Goal: Information Seeking & Learning: Check status

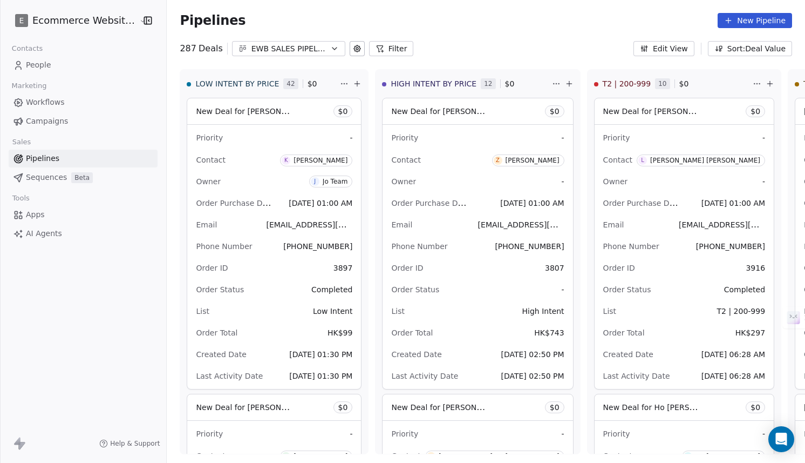
click at [310, 56] on button "EWB SALES PIPELINE 2025" at bounding box center [288, 48] width 113 height 15
click at [480, 17] on html "E Ecommerce Website Builder Contacts People Marketing Workflows Campaigns Sales…" at bounding box center [402, 231] width 805 height 463
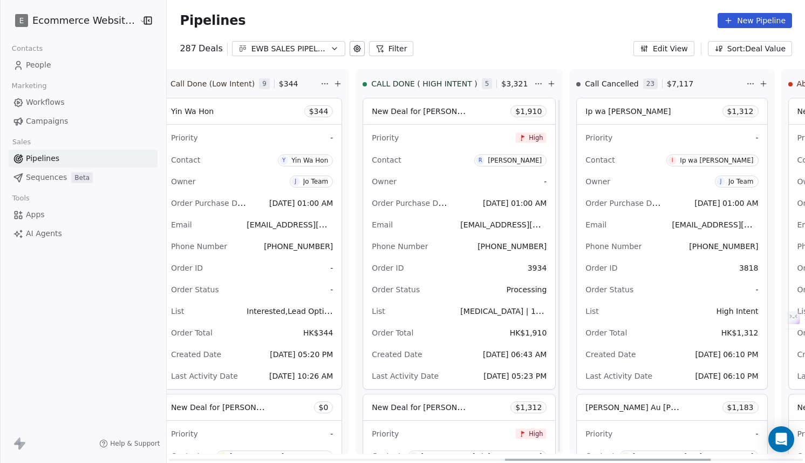
scroll to position [22, 0]
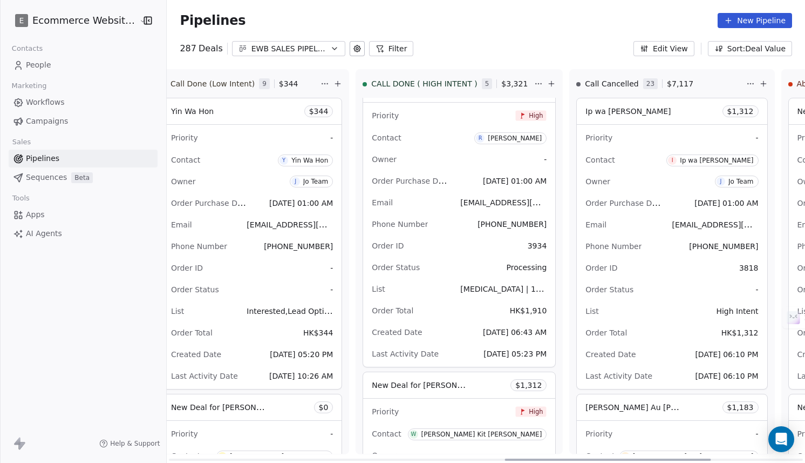
click at [439, 172] on div "Order Purchase Date Aug 22, 2025 01:00 AM" at bounding box center [459, 180] width 175 height 17
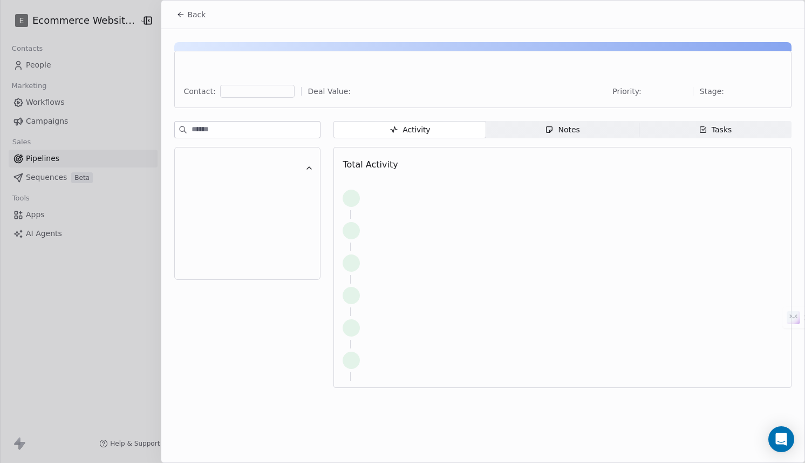
click at [439, 172] on div at bounding box center [402, 231] width 805 height 463
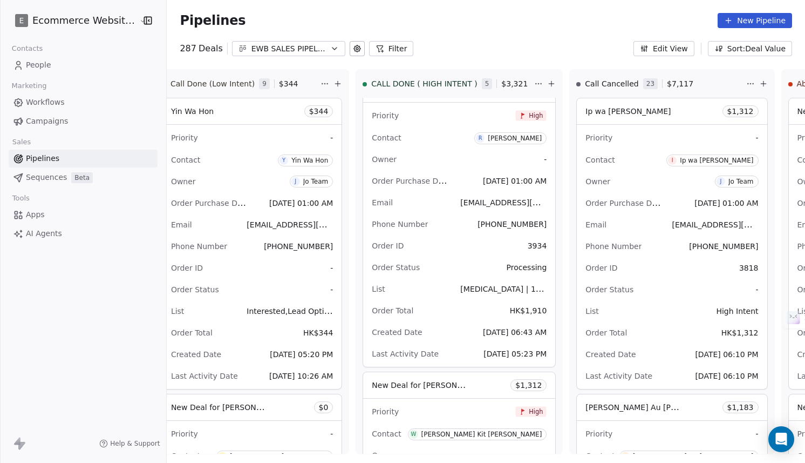
click at [397, 223] on div "Phone Number +447877890641" at bounding box center [459, 223] width 175 height 17
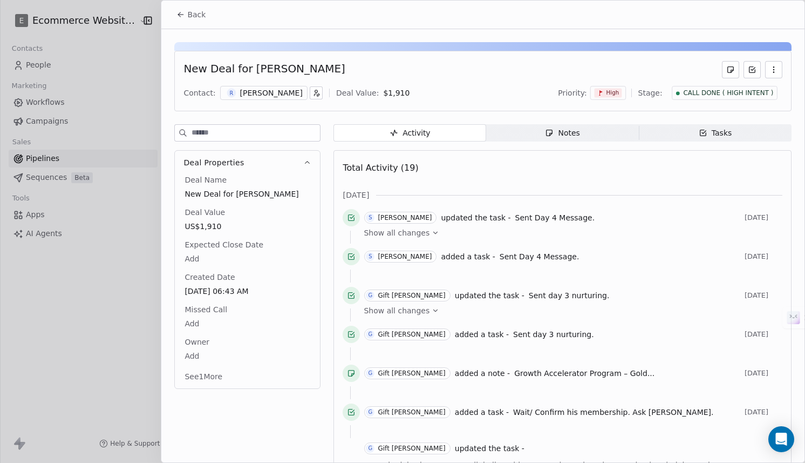
click at [556, 130] on div "Notes" at bounding box center [562, 132] width 35 height 11
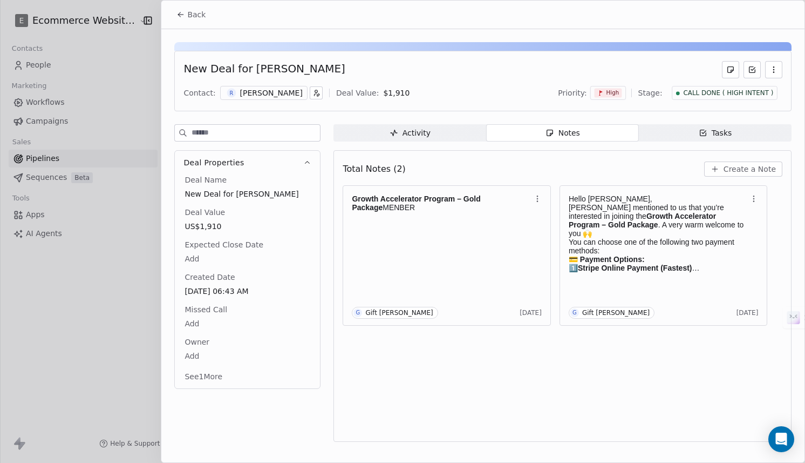
click at [677, 134] on span "Tasks Tasks" at bounding box center [715, 132] width 153 height 17
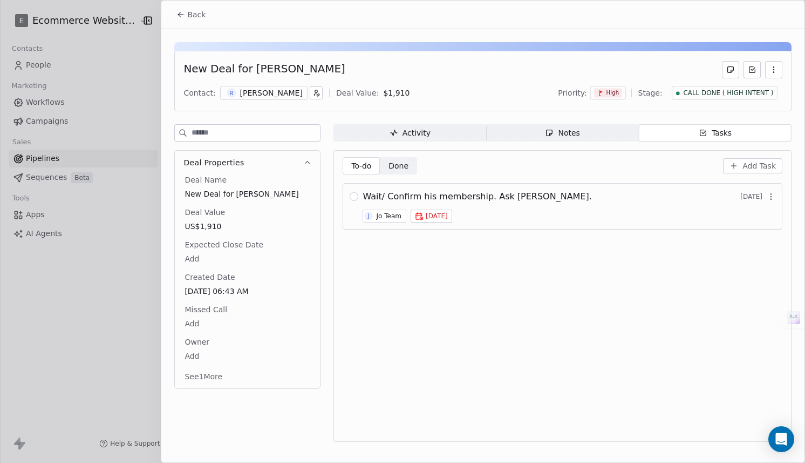
click at [574, 135] on div "Notes" at bounding box center [562, 132] width 35 height 11
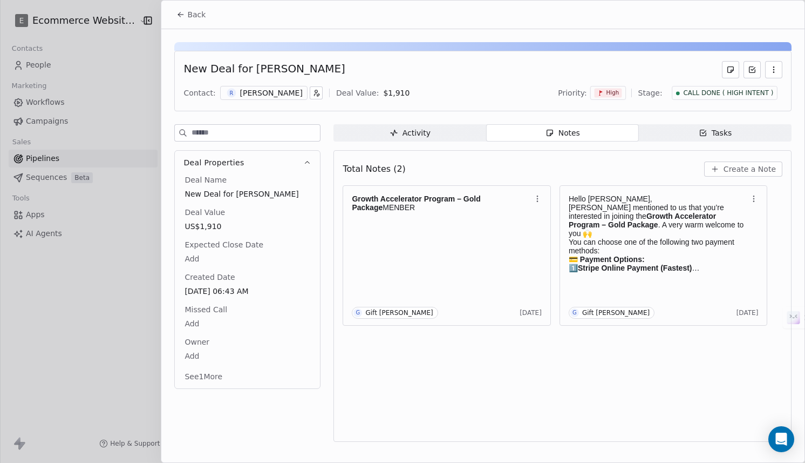
click at [410, 143] on div "Activity Activity Notes Notes Tasks Tasks Total Notes (2) Create a Note Growth …" at bounding box center [563, 286] width 458 height 324
click at [409, 140] on span "Activity Activity" at bounding box center [410, 132] width 153 height 17
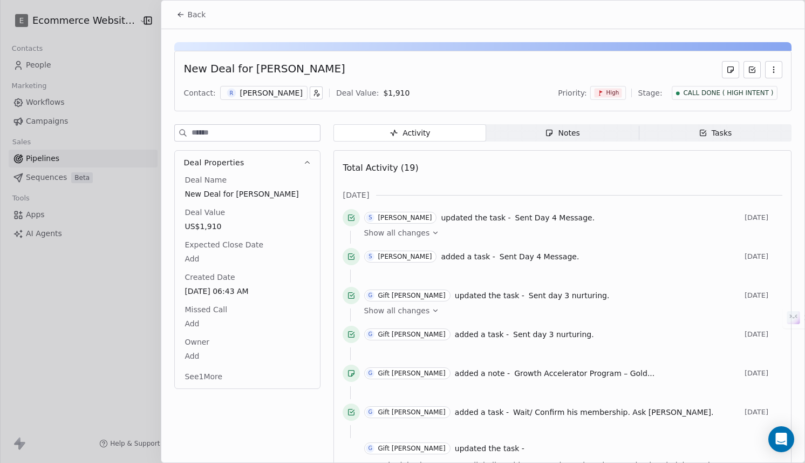
click at [545, 128] on span "Notes Notes" at bounding box center [562, 132] width 153 height 17
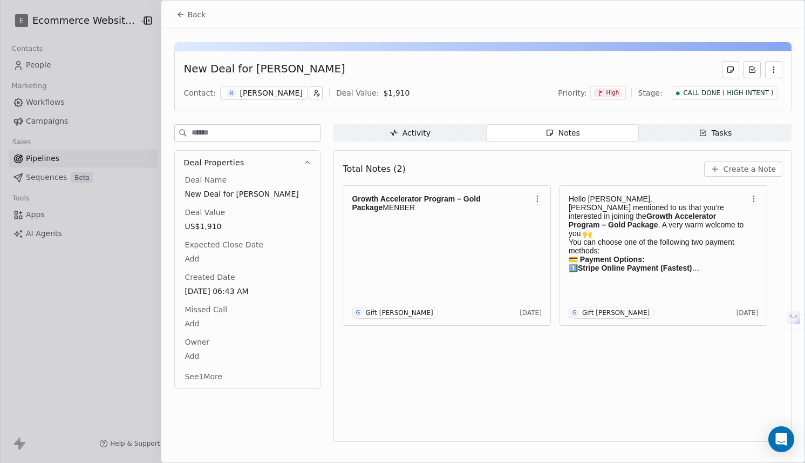
click at [212, 376] on button "See 1 More" at bounding box center [203, 376] width 51 height 19
click at [417, 132] on div "Activity" at bounding box center [410, 132] width 41 height 11
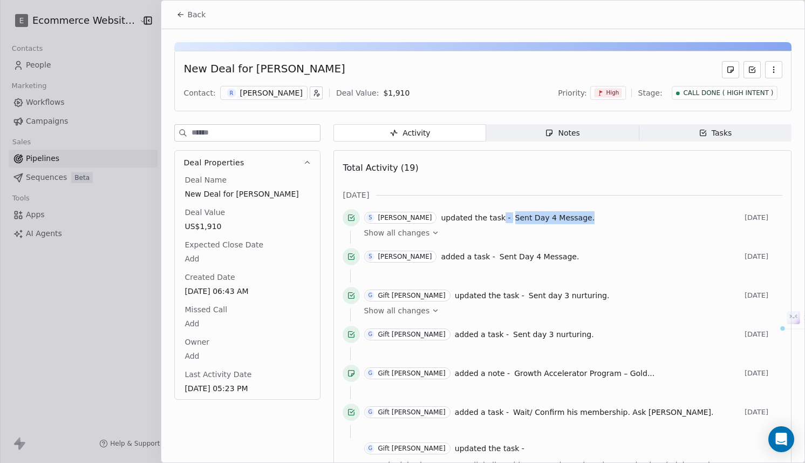
drag, startPoint x: 482, startPoint y: 219, endPoint x: 586, endPoint y: 219, distance: 103.6
click at [586, 219] on div "S Sher Rivera updated the task - Sent Day 4 Message." at bounding box center [552, 217] width 376 height 13
click at [310, 157] on button "Deal Properties" at bounding box center [247, 163] width 145 height 24
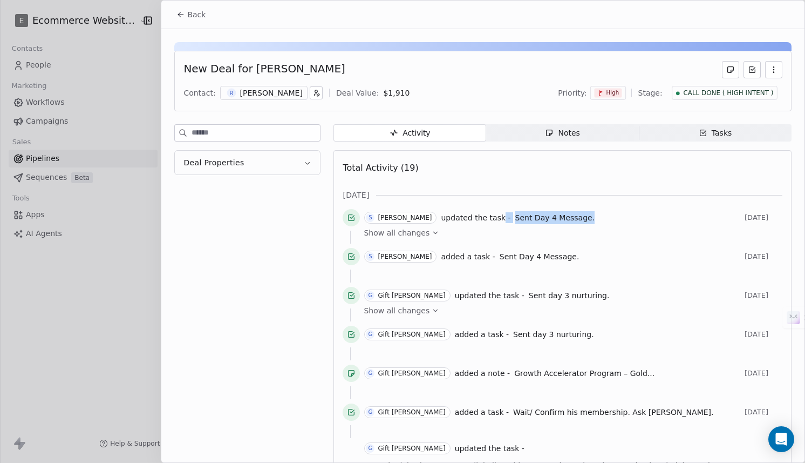
click at [309, 159] on icon "button" at bounding box center [307, 163] width 8 height 8
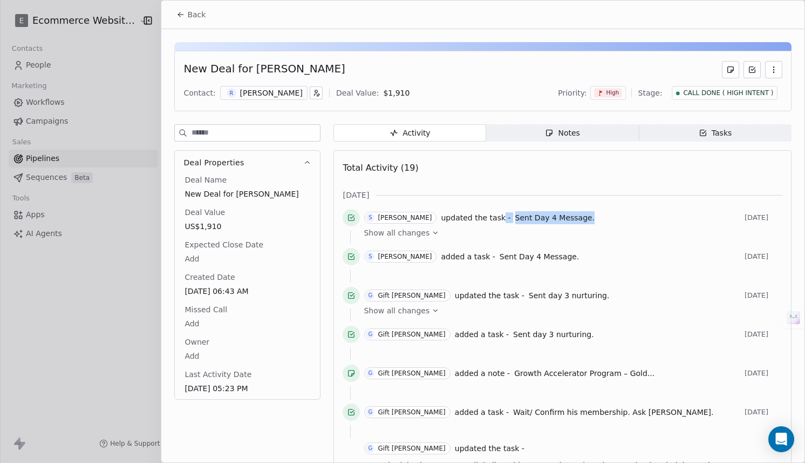
click at [582, 133] on span "Notes Notes" at bounding box center [562, 132] width 153 height 17
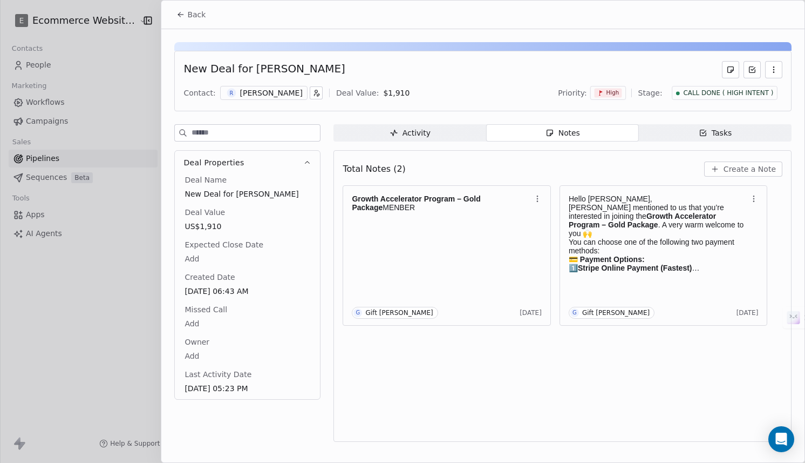
click at [682, 125] on span "Tasks Tasks" at bounding box center [715, 132] width 153 height 17
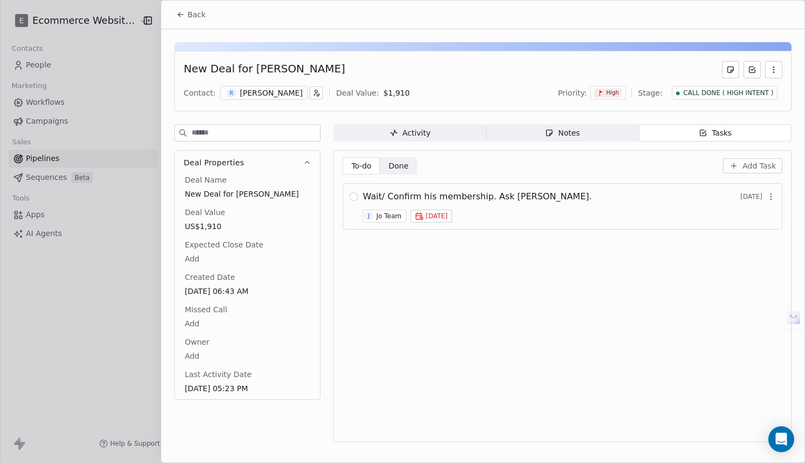
click at [447, 139] on span "Activity Activity" at bounding box center [410, 132] width 153 height 17
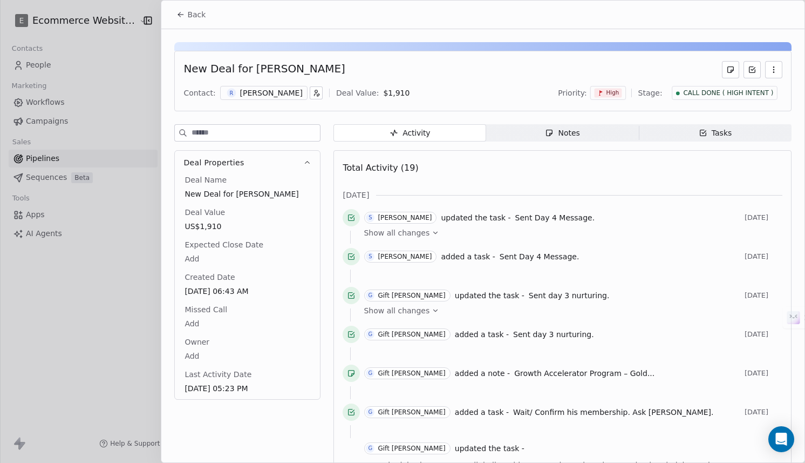
click at [516, 139] on span "Notes Notes" at bounding box center [562, 132] width 153 height 17
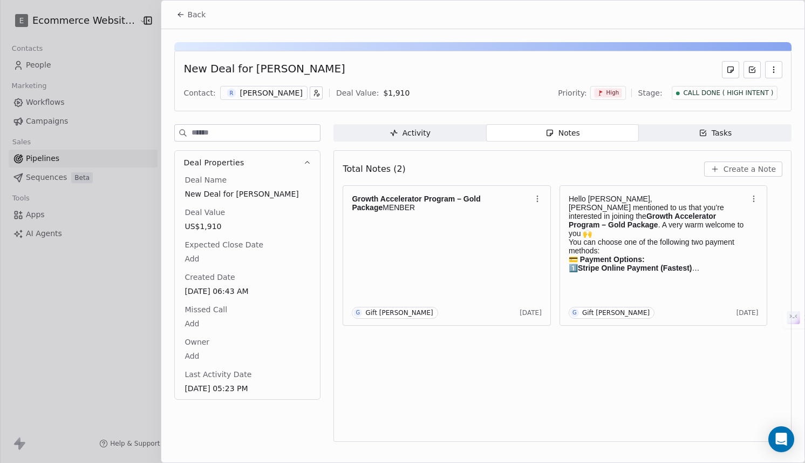
click at [189, 12] on span "Back" at bounding box center [196, 14] width 18 height 11
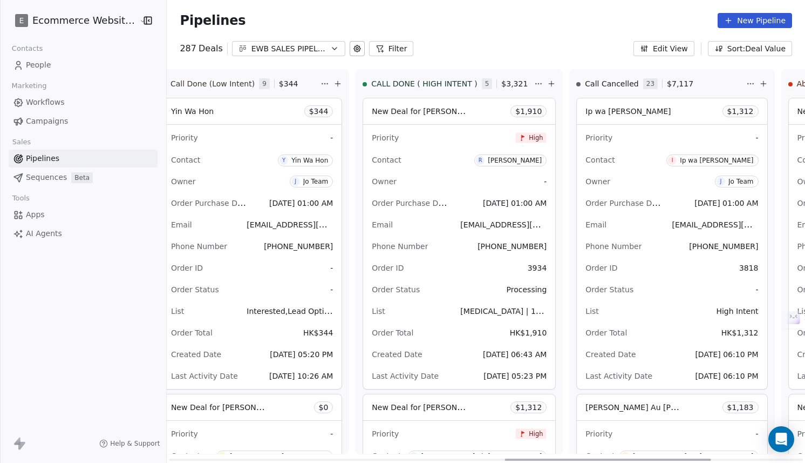
click at [425, 235] on div "Priority High Contact R Roy Lam Owner - Order Purchase Date Aug 22, 2025 01:00 …" at bounding box center [459, 257] width 192 height 264
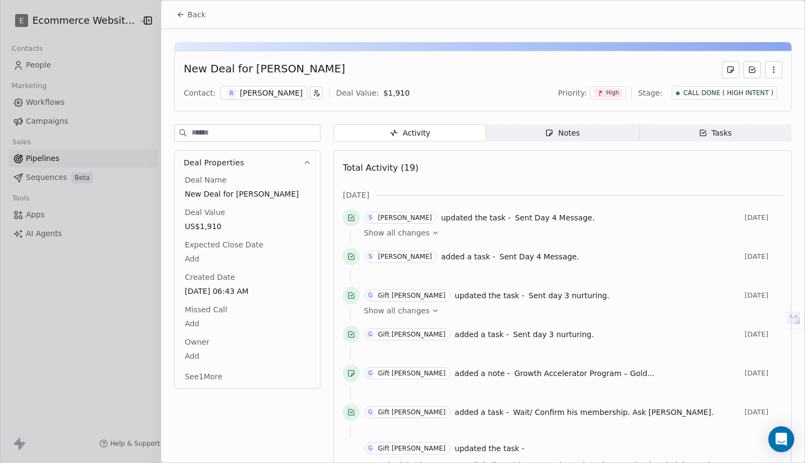
click at [581, 140] on span "Notes Notes" at bounding box center [562, 132] width 153 height 17
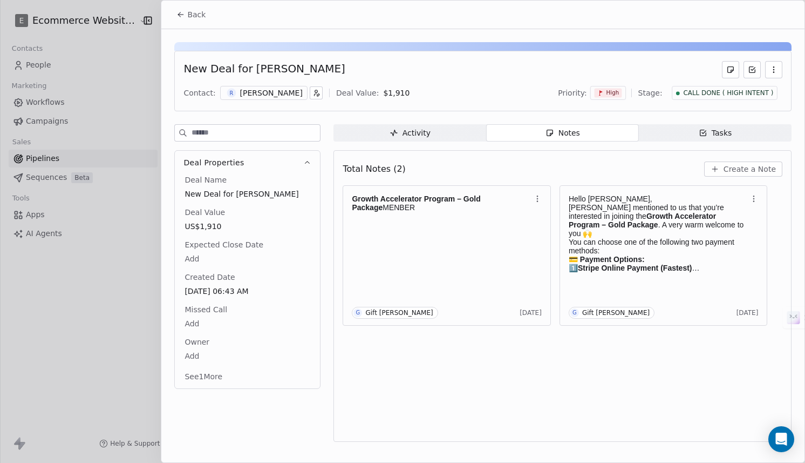
click at [214, 367] on button "See 1 More" at bounding box center [203, 376] width 51 height 19
click at [201, 356] on body "E Ecommerce Website Builder Contacts People Marketing Workflows Campaigns Sales…" at bounding box center [402, 231] width 805 height 463
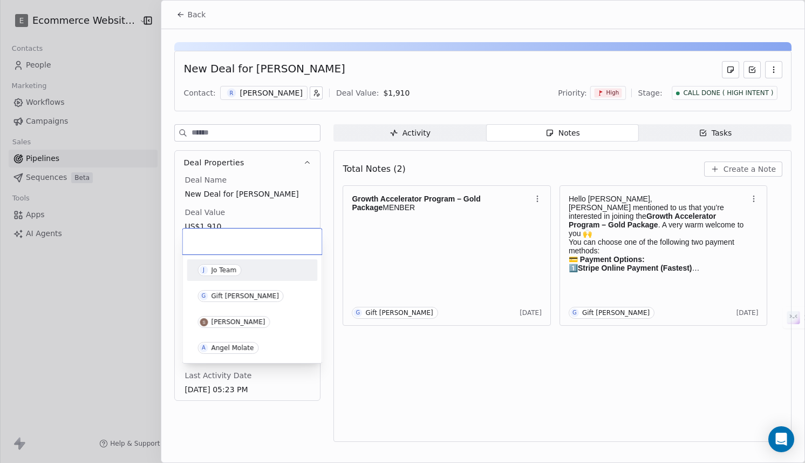
click at [417, 288] on html "E Ecommerce Website Builder Contacts People Marketing Workflows Campaigns Sales…" at bounding box center [402, 231] width 805 height 463
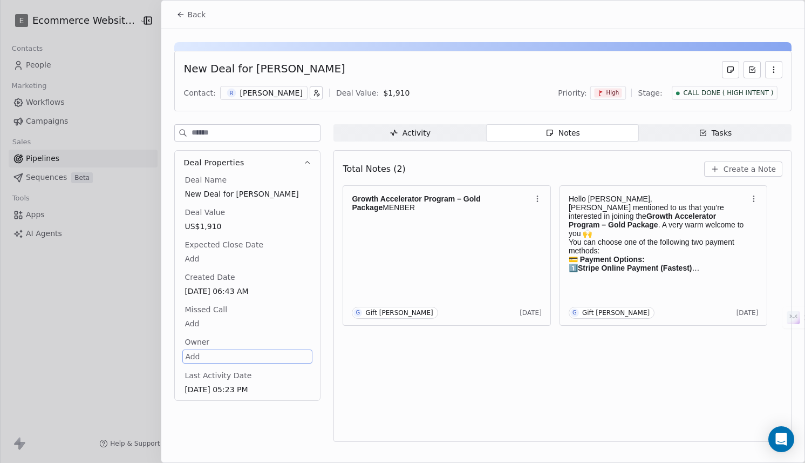
click at [191, 16] on span "Back" at bounding box center [196, 14] width 18 height 11
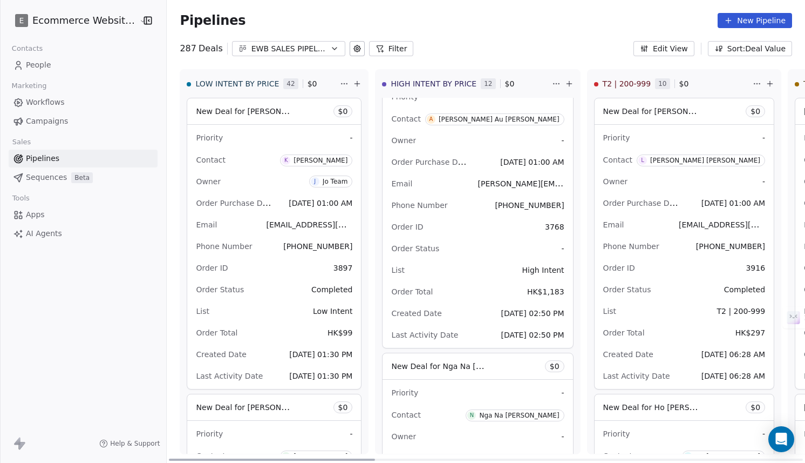
scroll to position [359, 0]
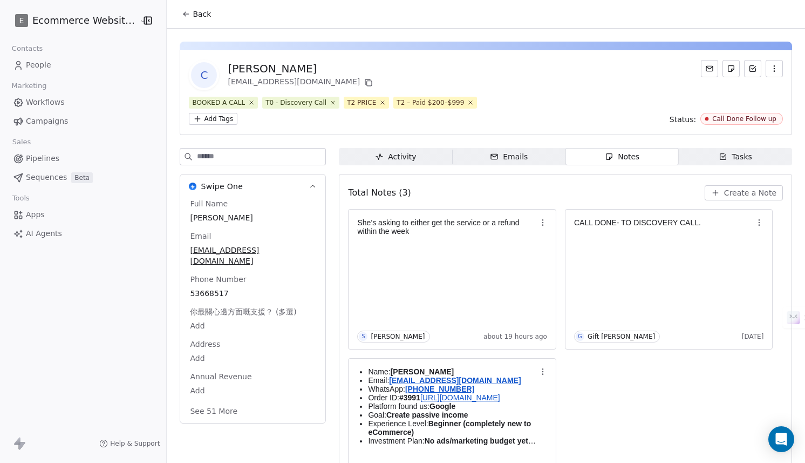
scroll to position [49, 0]
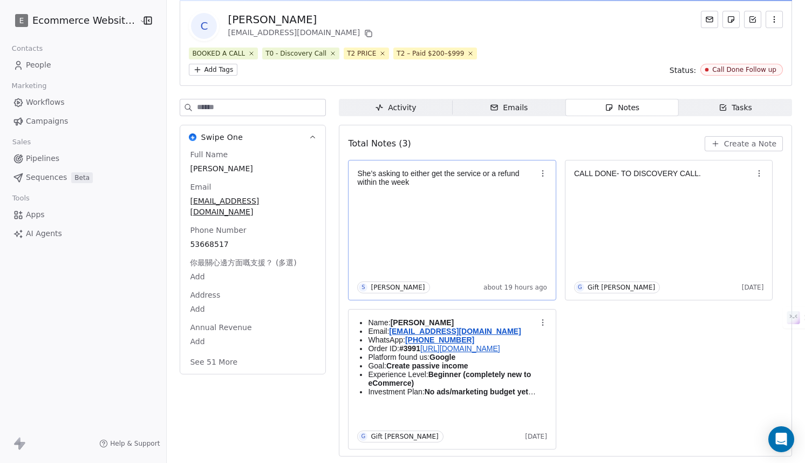
click at [443, 186] on p at bounding box center [446, 190] width 179 height 9
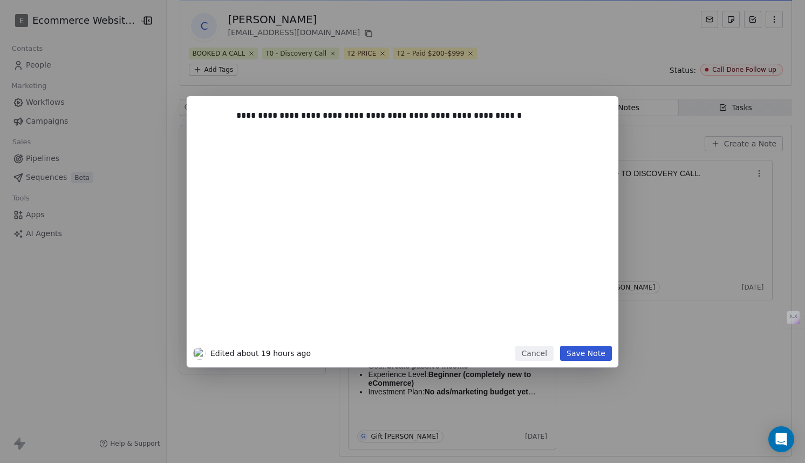
click at [539, 354] on button "Cancel" at bounding box center [535, 352] width 38 height 15
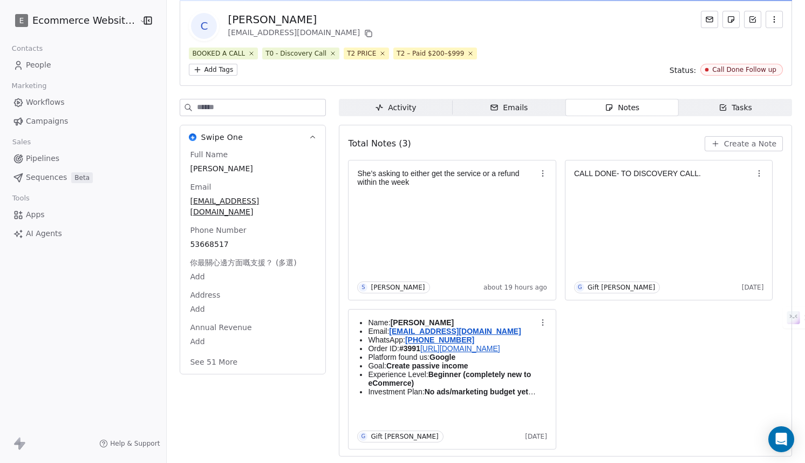
click at [399, 98] on div "C Celia Ng ngyuzi417@gmail.com BOOKED A CALL T0 - Discovery Call T2 PRICE T2 – …" at bounding box center [486, 220] width 639 height 483
click at [399, 105] on div "Activity" at bounding box center [395, 107] width 41 height 11
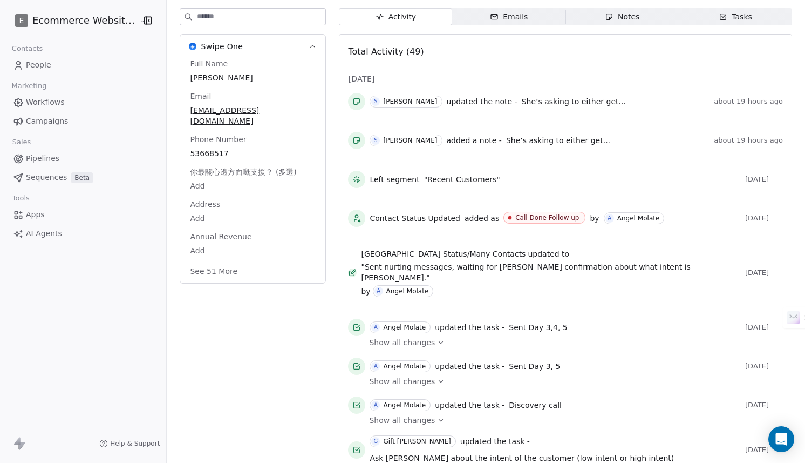
scroll to position [171, 0]
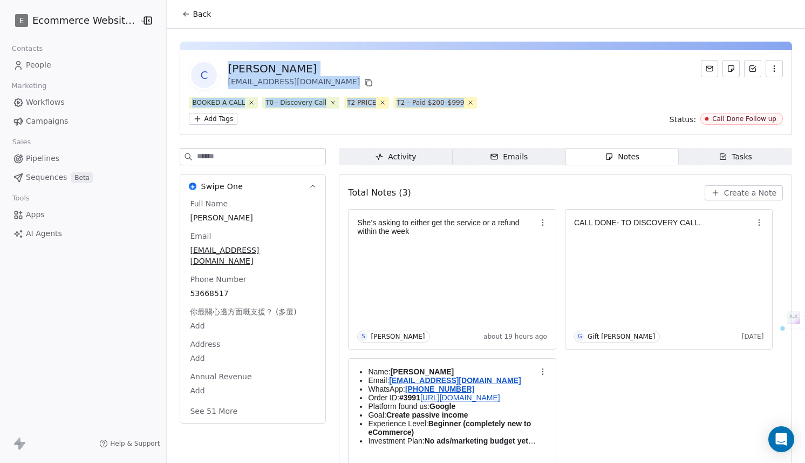
drag, startPoint x: 544, startPoint y: 57, endPoint x: 533, endPoint y: 11, distance: 46.7
click at [533, 10] on section "Back C [PERSON_NAME] [EMAIL_ADDRESS][DOMAIN_NAME] BOOKED A CALL T0 - Discovery …" at bounding box center [486, 256] width 639 height 512
click at [525, 121] on div "BOOKED A CALL T0 - Discovery Call T2 PRICE T2 – Paid $200–$999 Add Tags Status:…" at bounding box center [486, 111] width 594 height 28
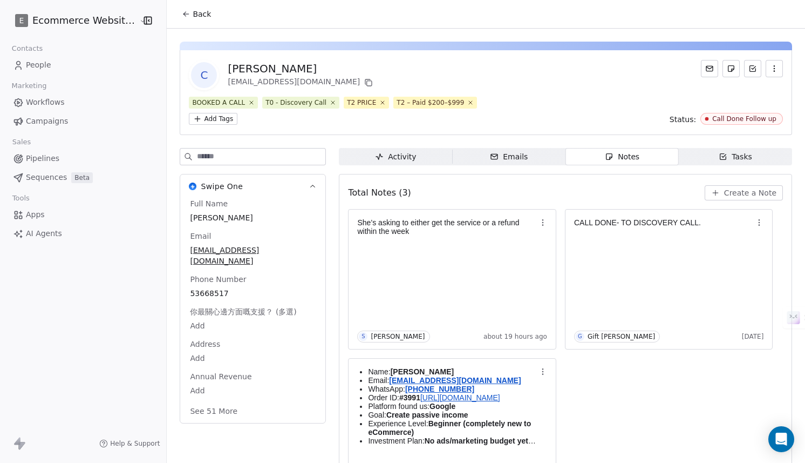
click at [515, 160] on div "Emails" at bounding box center [509, 156] width 38 height 11
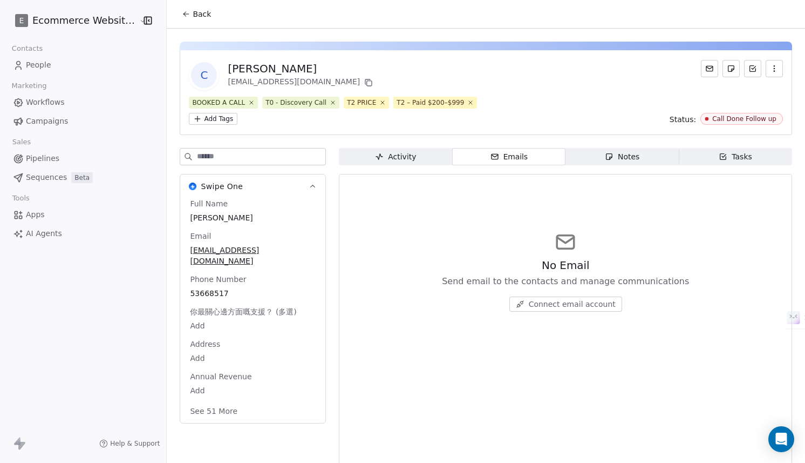
click at [621, 162] on div "Notes" at bounding box center [622, 156] width 35 height 11
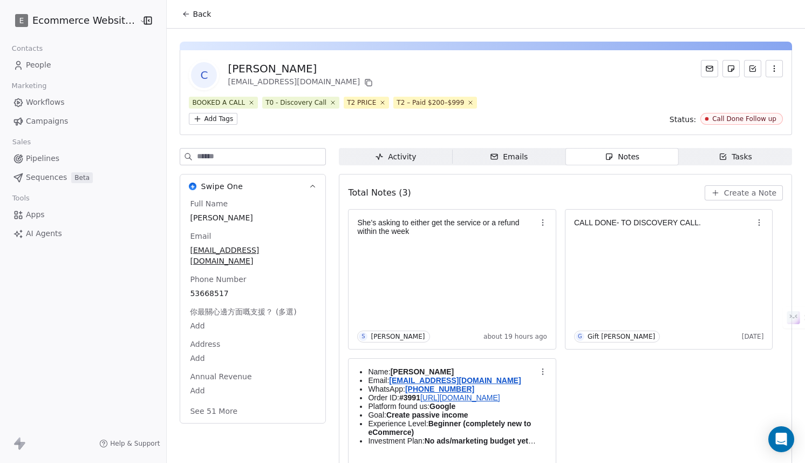
click at [365, 172] on div "Activity Activity Emails Emails Notes Notes Tasks Tasks Total Notes (3) Create …" at bounding box center [565, 330] width 453 height 364
click at [385, 152] on div "Activity" at bounding box center [395, 156] width 41 height 11
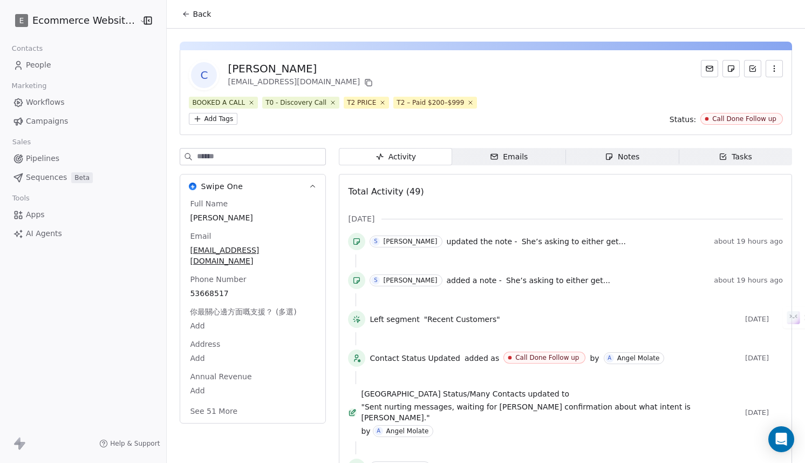
click at [657, 157] on span "Notes Notes" at bounding box center [622, 156] width 113 height 17
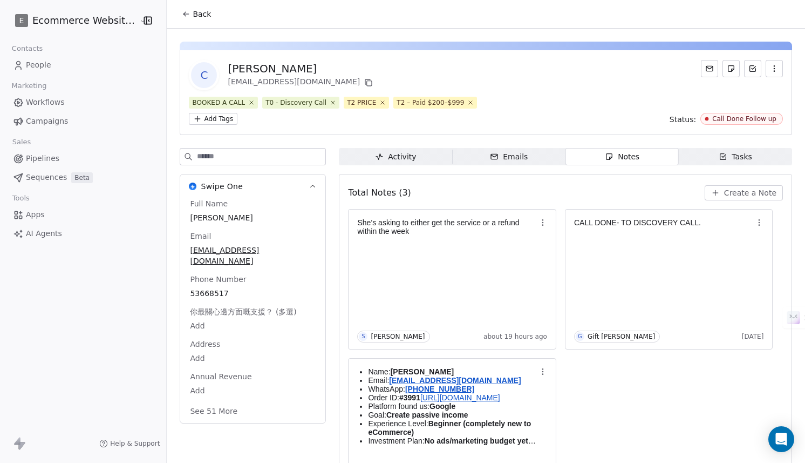
click at [387, 149] on span "Activity Activity" at bounding box center [395, 156] width 113 height 17
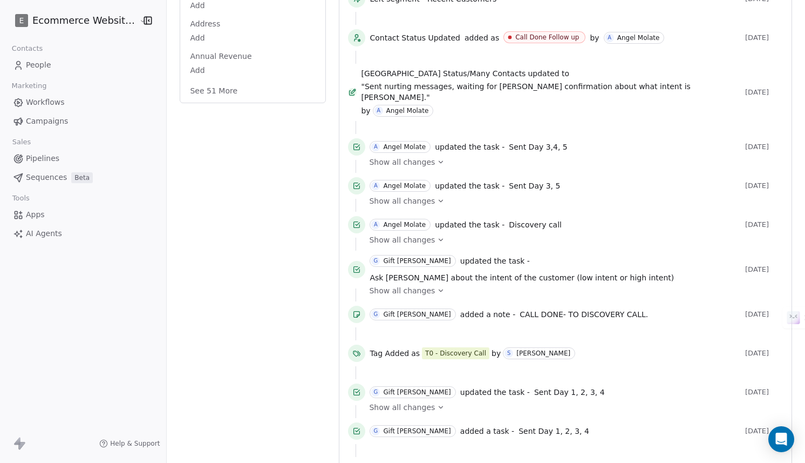
scroll to position [341, 0]
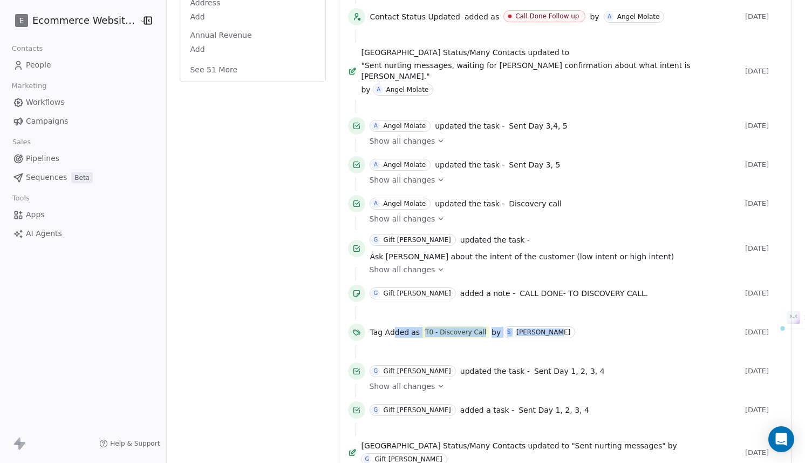
drag, startPoint x: 388, startPoint y: 309, endPoint x: 572, endPoint y: 309, distance: 184.1
click at [572, 326] on div "Tag Added as T0 - Discovery Call by S [PERSON_NAME]" at bounding box center [555, 332] width 371 height 12
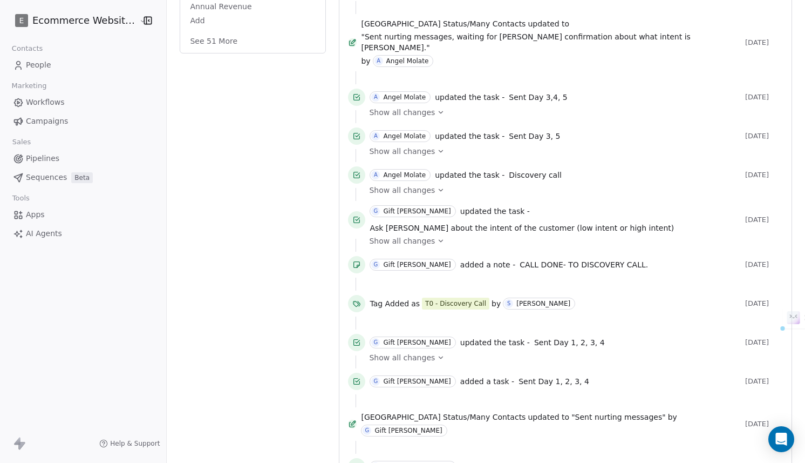
drag, startPoint x: 354, startPoint y: 276, endPoint x: 577, endPoint y: 297, distance: 223.5
click at [578, 299] on div "Tag Added as T0 - Discovery Call by S [PERSON_NAME] [DATE]" at bounding box center [565, 312] width 435 height 35
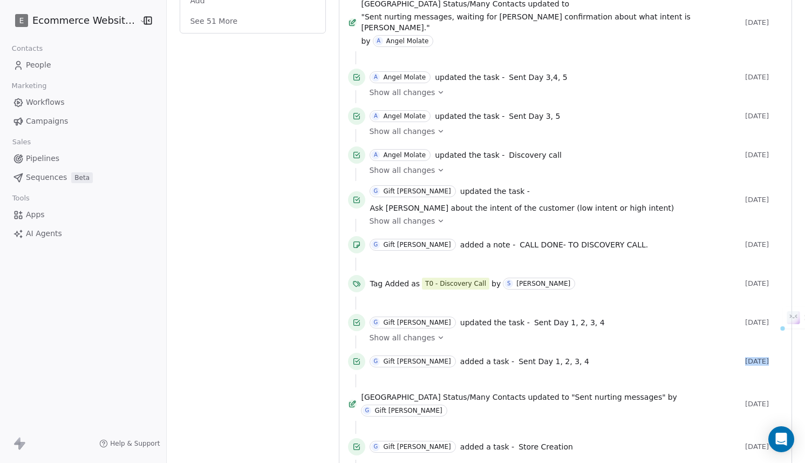
drag, startPoint x: 496, startPoint y: 328, endPoint x: 631, endPoint y: 341, distance: 135.6
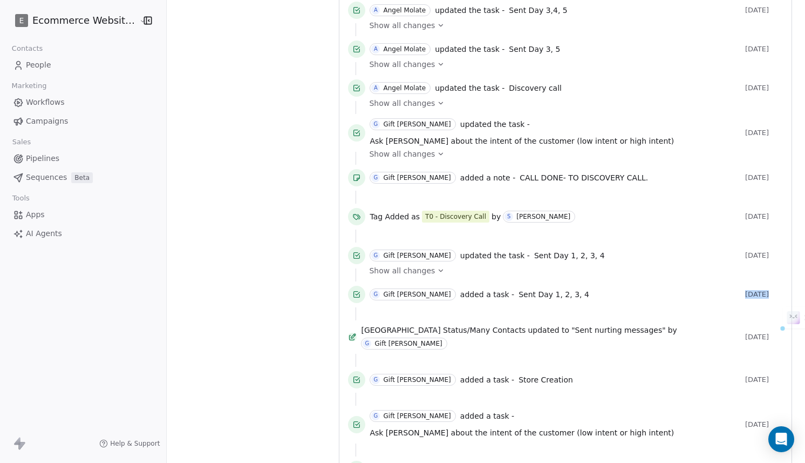
scroll to position [519, 0]
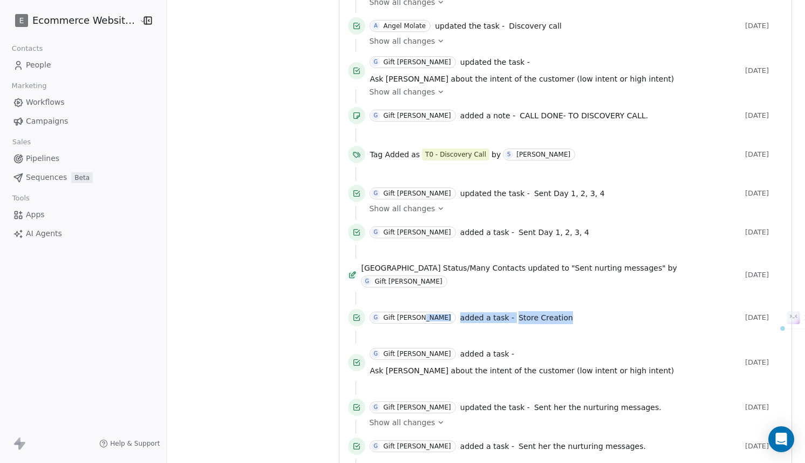
drag, startPoint x: 606, startPoint y: 288, endPoint x: 417, endPoint y: 287, distance: 189.5
click at [416, 311] on div "G Gift [PERSON_NAME] added a task - Store Creation" at bounding box center [555, 317] width 371 height 13
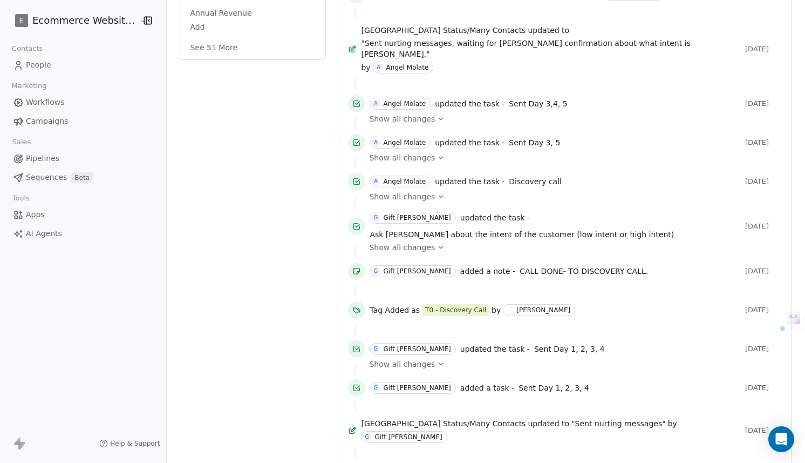
scroll to position [510, 0]
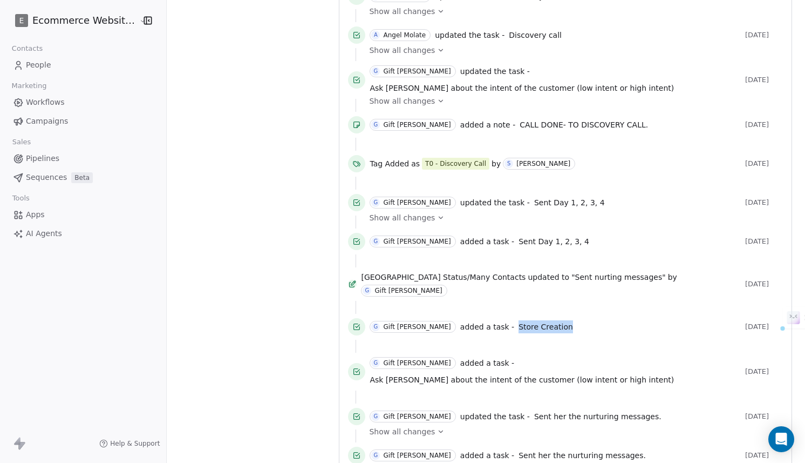
drag, startPoint x: 535, startPoint y: 302, endPoint x: 445, endPoint y: 302, distance: 90.2
click at [445, 318] on div "G Gift [PERSON_NAME] added a task - Store Creation [DATE]" at bounding box center [565, 329] width 435 height 22
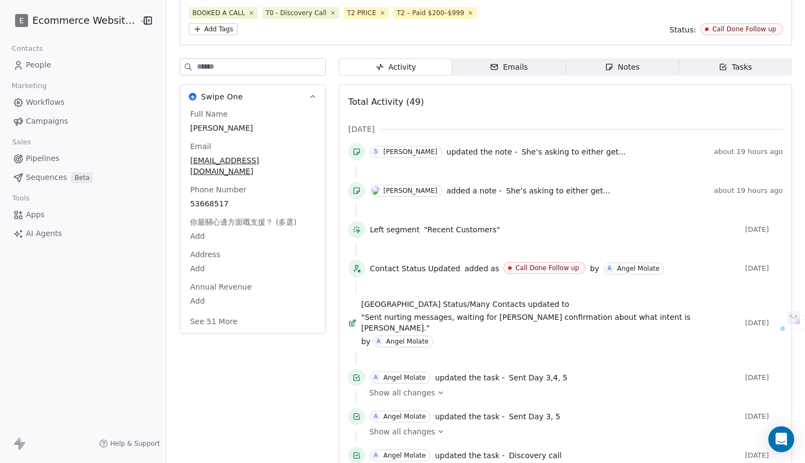
scroll to position [0, 0]
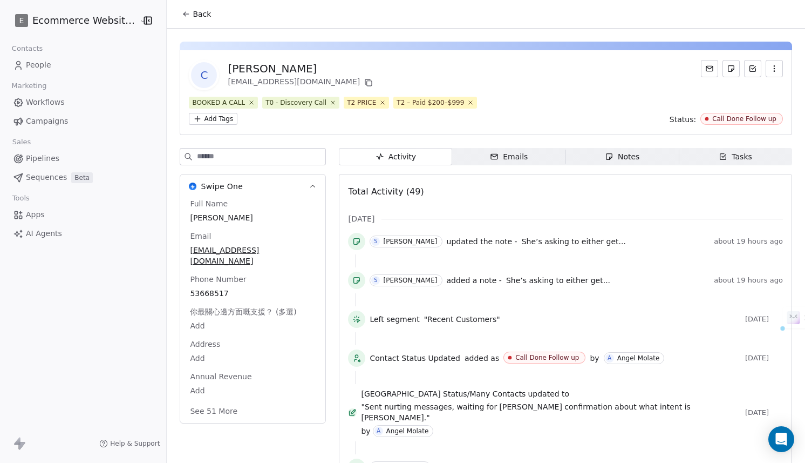
click at [702, 160] on span "Tasks Tasks" at bounding box center [735, 156] width 113 height 17
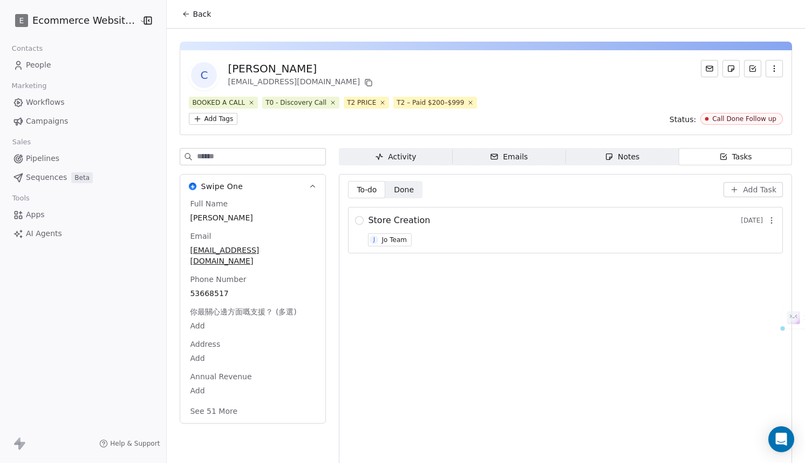
click at [429, 214] on div "Store Creation [DATE]" at bounding box center [572, 220] width 408 height 13
click at [409, 219] on span "Store Creation" at bounding box center [399, 220] width 62 height 13
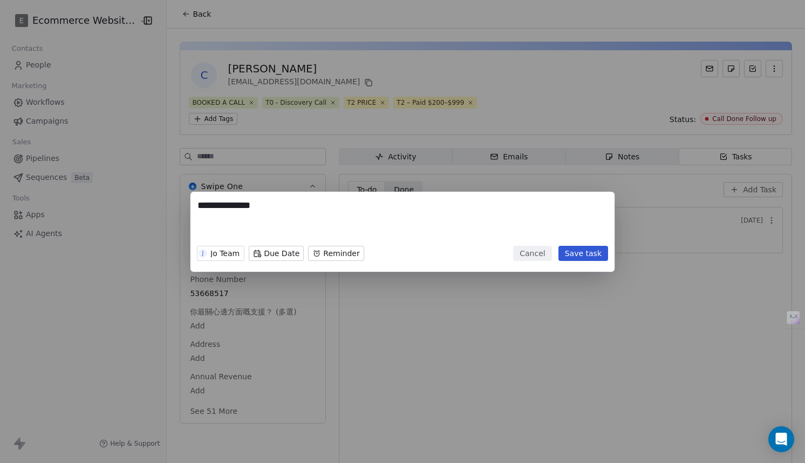
click at [538, 255] on button "Cancel" at bounding box center [532, 253] width 38 height 15
